Goal: Information Seeking & Learning: Learn about a topic

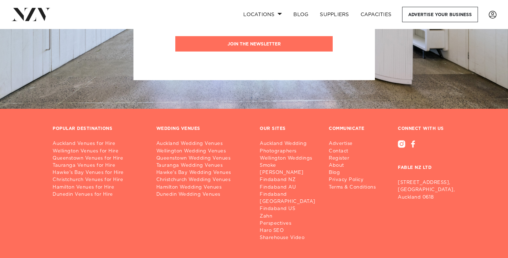
scroll to position [2968, 0]
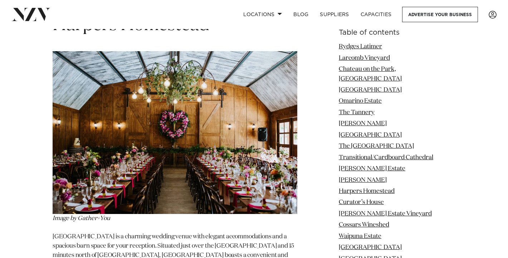
scroll to position [4240, 0]
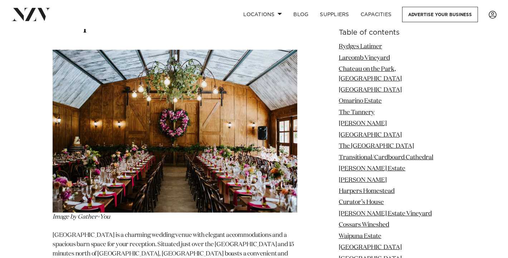
click at [195, 102] on img at bounding box center [175, 131] width 245 height 163
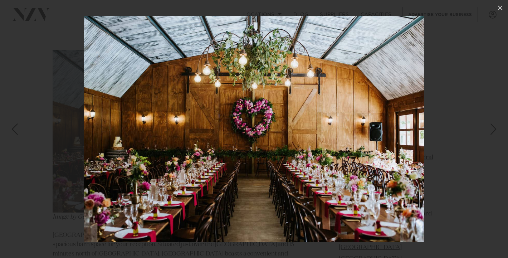
click at [247, 167] on img at bounding box center [254, 129] width 340 height 226
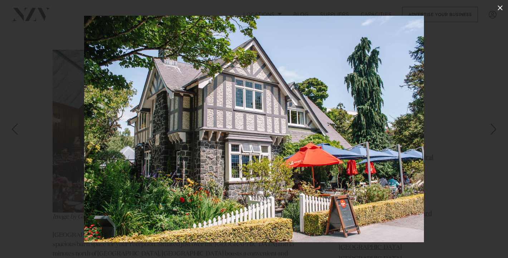
click at [500, 7] on icon at bounding box center [499, 7] width 5 height 5
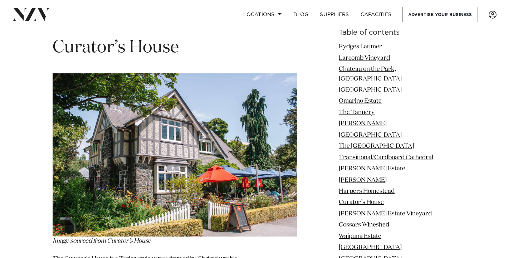
scroll to position [4505, 0]
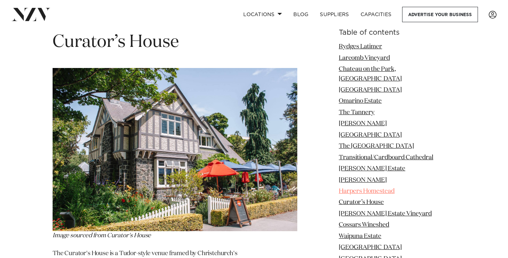
click at [389, 188] on link "Harpers Homestead" at bounding box center [367, 191] width 56 height 6
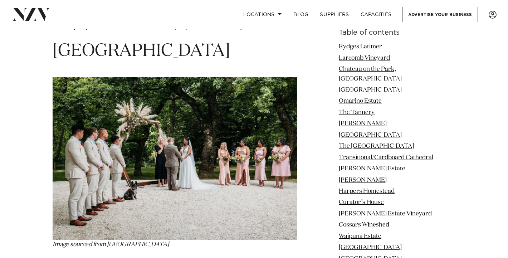
scroll to position [6415, 0]
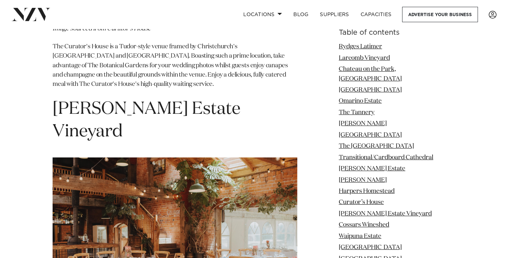
scroll to position [4712, 0]
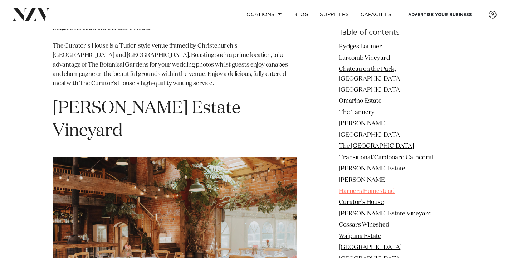
click at [377, 188] on link "Harpers Homestead" at bounding box center [367, 191] width 56 height 6
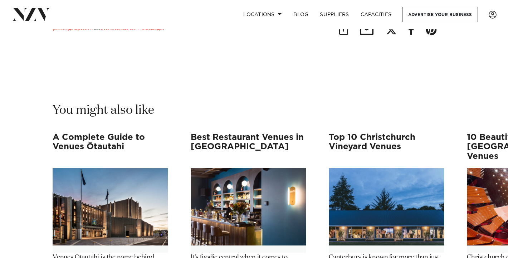
scroll to position [6724, 0]
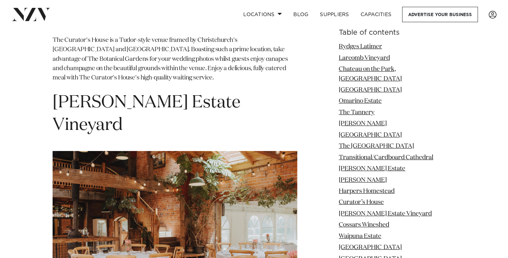
scroll to position [4712, 0]
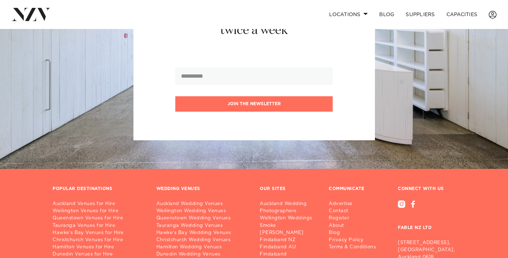
scroll to position [892, 0]
